Goal: Task Accomplishment & Management: Use online tool/utility

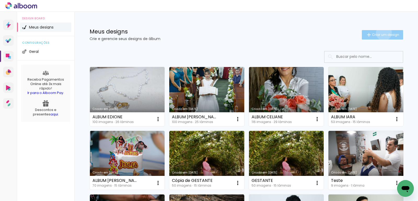
click at [380, 33] on span "Criar um design" at bounding box center [385, 34] width 27 height 3
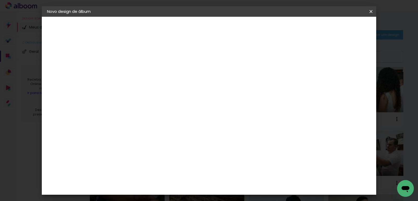
click at [132, 73] on input at bounding box center [132, 70] width 0 height 8
type input "ALBUM MARCIA"
type paper-input "ALBUM MARCIA"
click at [186, 30] on paper-button "Avançar" at bounding box center [173, 27] width 26 height 9
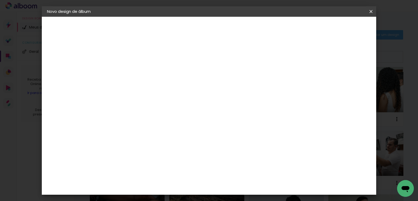
click at [0, 0] on slot "Avançar" at bounding box center [0, 0] width 0 height 0
click at [168, 123] on span "25 × 25" at bounding box center [155, 130] width 24 height 14
click at [0, 0] on slot "Avançar" at bounding box center [0, 0] width 0 height 0
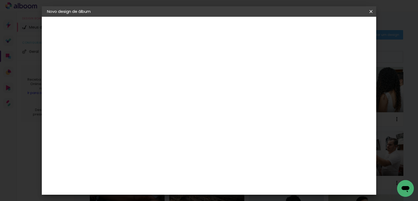
click at [295, 29] on span "Iniciar design" at bounding box center [283, 28] width 24 height 4
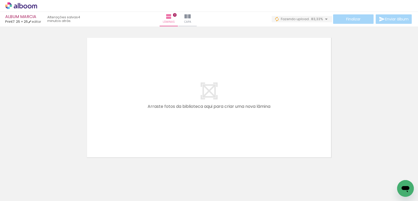
click at [320, 18] on span "83,33%" at bounding box center [317, 18] width 12 height 5
click at [349, 44] on div at bounding box center [209, 91] width 418 height 138
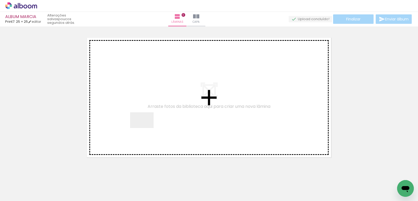
drag, startPoint x: 61, startPoint y: 184, endPoint x: 149, endPoint y: 123, distance: 106.5
click at [149, 123] on quentale-workspace at bounding box center [209, 100] width 418 height 201
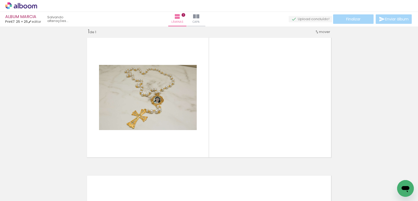
scroll to position [7, 0]
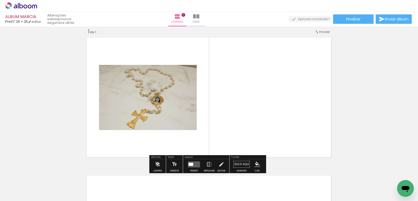
click at [24, 184] on input "Todas as fotos" at bounding box center [15, 185] width 20 height 4
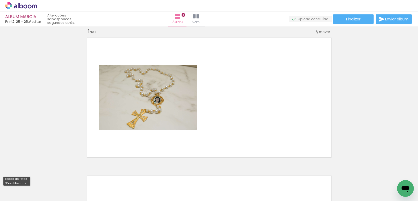
click at [0, 0] on slot "Não utilizadas" at bounding box center [0, 0] width 0 height 0
type input "Não utilizadas"
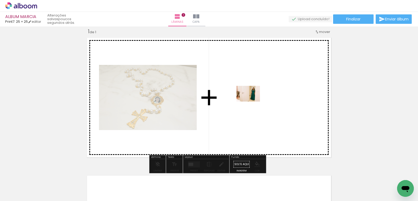
drag, startPoint x: 60, startPoint y: 183, endPoint x: 278, endPoint y: 77, distance: 242.6
click at [278, 77] on quentale-workspace at bounding box center [209, 100] width 418 height 201
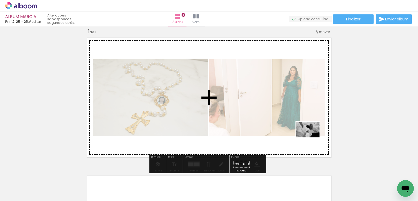
drag, startPoint x: 57, startPoint y: 185, endPoint x: 311, endPoint y: 137, distance: 257.8
click at [311, 137] on quentale-workspace at bounding box center [209, 100] width 418 height 201
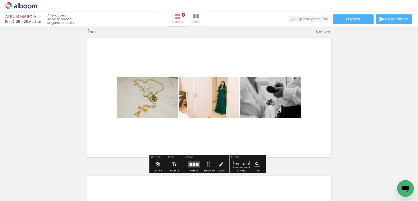
click at [196, 166] on quentale-layouter at bounding box center [194, 164] width 12 height 6
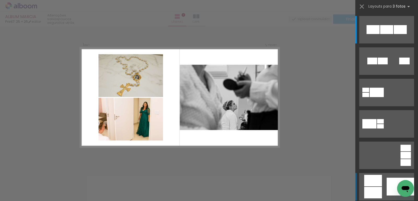
click at [378, 34] on div at bounding box center [373, 29] width 13 height 9
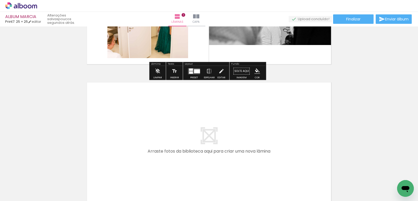
scroll to position [154, 0]
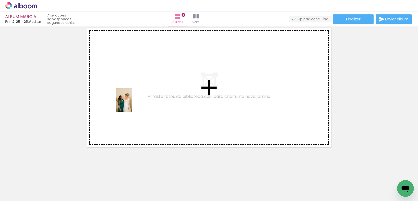
drag, startPoint x: 65, startPoint y: 177, endPoint x: 132, endPoint y: 104, distance: 99.1
click at [132, 104] on quentale-workspace at bounding box center [209, 100] width 418 height 201
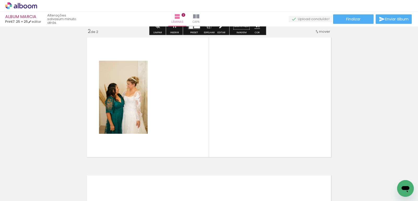
scroll to position [144, 0]
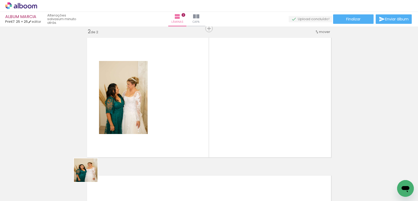
drag, startPoint x: 58, startPoint y: 185, endPoint x: 176, endPoint y: 132, distance: 128.9
click at [176, 132] on quentale-workspace at bounding box center [209, 100] width 418 height 201
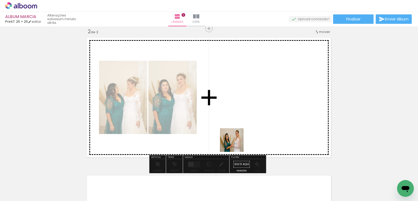
drag, startPoint x: 60, startPoint y: 190, endPoint x: 251, endPoint y: 127, distance: 201.2
click at [249, 131] on quentale-workspace at bounding box center [209, 100] width 418 height 201
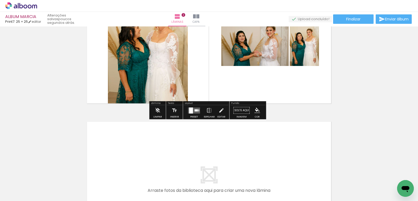
scroll to position [292, 0]
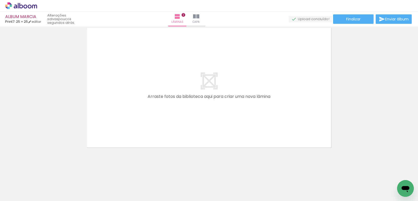
drag, startPoint x: 56, startPoint y: 187, endPoint x: 101, endPoint y: 134, distance: 69.5
click at [115, 96] on quentale-workspace at bounding box center [209, 100] width 418 height 201
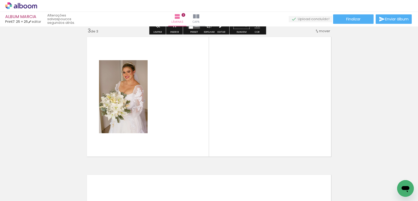
scroll to position [282, 0]
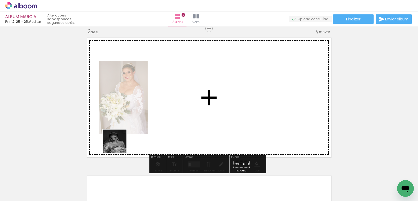
drag, startPoint x: 81, startPoint y: 185, endPoint x: 205, endPoint y: 83, distance: 160.9
click at [209, 80] on quentale-workspace at bounding box center [209, 100] width 418 height 201
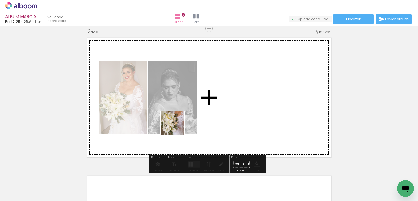
drag, startPoint x: 63, startPoint y: 183, endPoint x: 232, endPoint y: 96, distance: 189.8
click at [232, 96] on quentale-workspace at bounding box center [209, 100] width 418 height 201
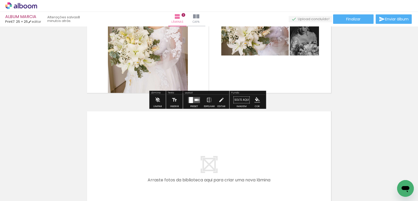
scroll to position [398, 0]
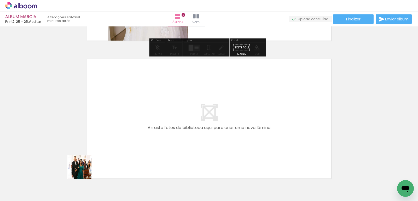
drag, startPoint x: 60, startPoint y: 179, endPoint x: 138, endPoint y: 140, distance: 87.6
click at [138, 140] on quentale-workspace at bounding box center [209, 100] width 418 height 201
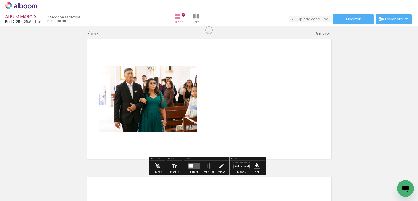
scroll to position [420, 0]
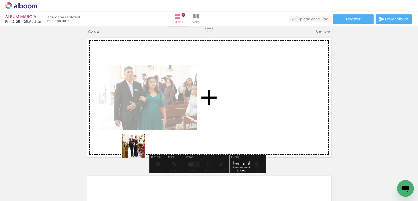
drag, startPoint x: 62, startPoint y: 176, endPoint x: 89, endPoint y: 154, distance: 34.2
click at [172, 134] on quentale-workspace at bounding box center [209, 100] width 418 height 201
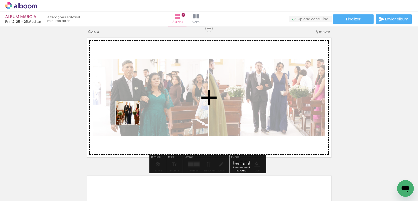
drag, startPoint x: 52, startPoint y: 181, endPoint x: 97, endPoint y: 142, distance: 60.6
click at [140, 110] on quentale-workspace at bounding box center [209, 100] width 418 height 201
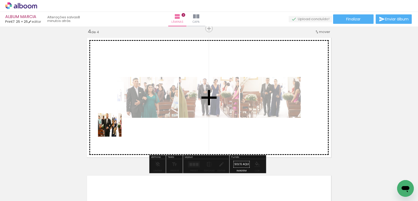
drag, startPoint x: 56, startPoint y: 182, endPoint x: 154, endPoint y: 103, distance: 125.9
click at [154, 103] on quentale-workspace at bounding box center [209, 100] width 418 height 201
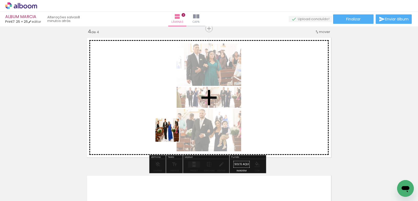
drag, startPoint x: 62, startPoint y: 183, endPoint x: 171, endPoint y: 134, distance: 119.7
click at [171, 134] on quentale-workspace at bounding box center [209, 100] width 418 height 201
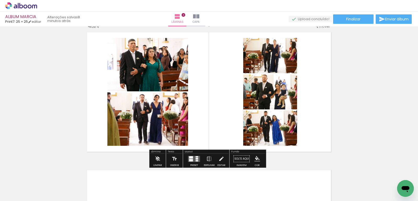
scroll to position [425, 0]
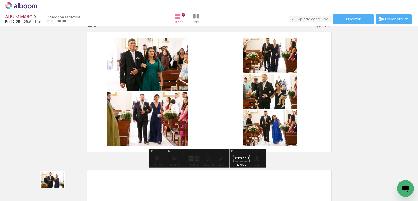
drag, startPoint x: 213, startPoint y: 126, endPoint x: 56, endPoint y: 187, distance: 167.9
click at [56, 187] on div at bounding box center [52, 183] width 26 height 17
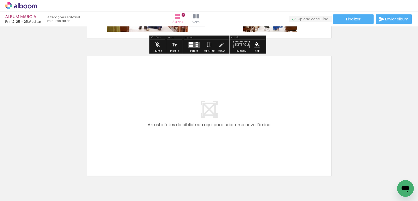
scroll to position [539, 0]
drag, startPoint x: 53, startPoint y: 181, endPoint x: 120, endPoint y: 129, distance: 84.9
click at [120, 129] on quentale-workspace at bounding box center [209, 100] width 418 height 201
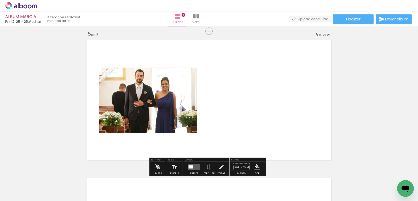
scroll to position [557, 0]
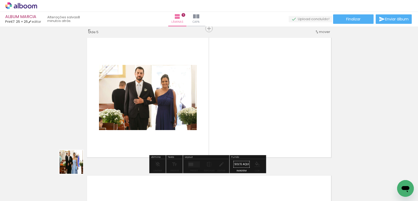
drag, startPoint x: 75, startPoint y: 166, endPoint x: 158, endPoint y: 116, distance: 96.2
click at [181, 104] on quentale-workspace at bounding box center [209, 100] width 418 height 201
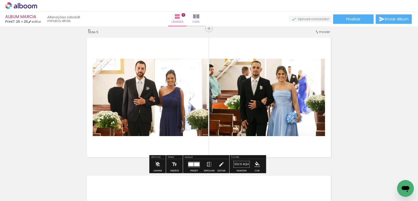
drag, startPoint x: 60, startPoint y: 181, endPoint x: 97, endPoint y: 150, distance: 48.0
click at [126, 119] on quentale-workspace at bounding box center [209, 100] width 418 height 201
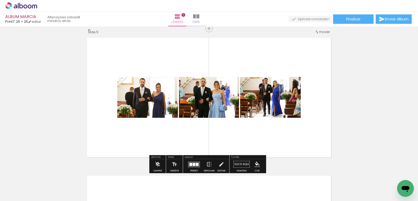
drag, startPoint x: 63, startPoint y: 186, endPoint x: 165, endPoint y: 119, distance: 122.6
click at [165, 119] on quentale-workspace at bounding box center [209, 100] width 418 height 201
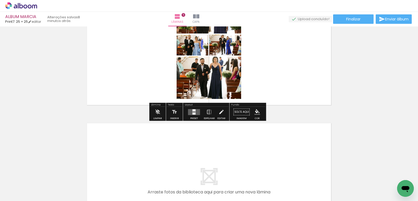
scroll to position [666, 0]
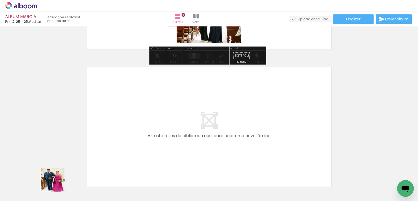
drag, startPoint x: 57, startPoint y: 184, endPoint x: 152, endPoint y: 104, distance: 124.1
click at [152, 104] on quentale-workspace at bounding box center [209, 100] width 418 height 201
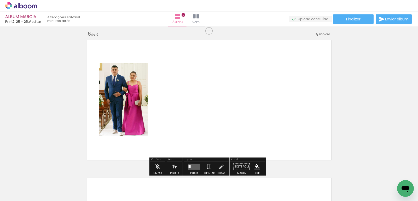
scroll to position [695, 0]
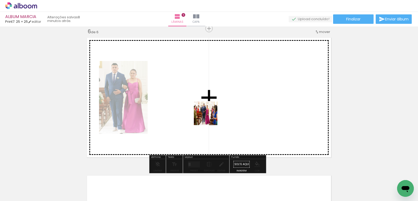
drag, startPoint x: 177, startPoint y: 138, endPoint x: 208, endPoint y: 113, distance: 39.9
click at [208, 113] on quentale-workspace at bounding box center [209, 100] width 418 height 201
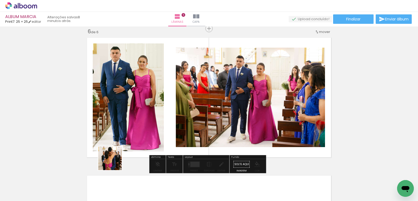
drag, startPoint x: 60, startPoint y: 181, endPoint x: 239, endPoint y: 105, distance: 194.0
click at [240, 105] on quentale-workspace at bounding box center [209, 100] width 418 height 201
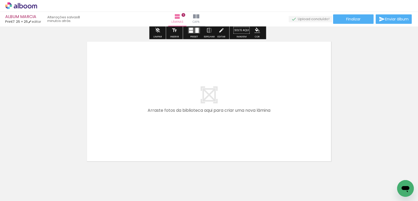
scroll to position [841, 0]
